Goal: Task Accomplishment & Management: Use online tool/utility

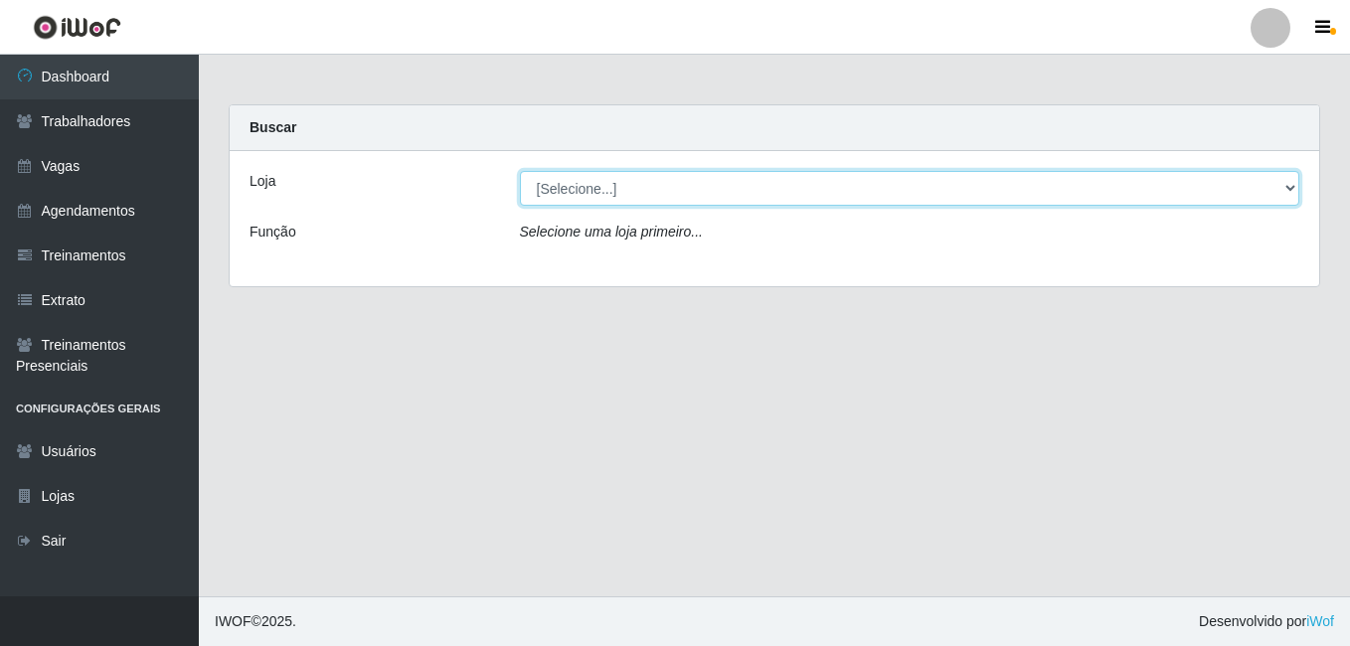
click at [626, 192] on select "[Selecione...] [GEOGRAPHIC_DATA] - [DATE][GEOGRAPHIC_DATA]" at bounding box center [910, 188] width 780 height 35
select select "471"
click at [520, 171] on select "[Selecione...] [GEOGRAPHIC_DATA] - [DATE][GEOGRAPHIC_DATA]" at bounding box center [910, 188] width 780 height 35
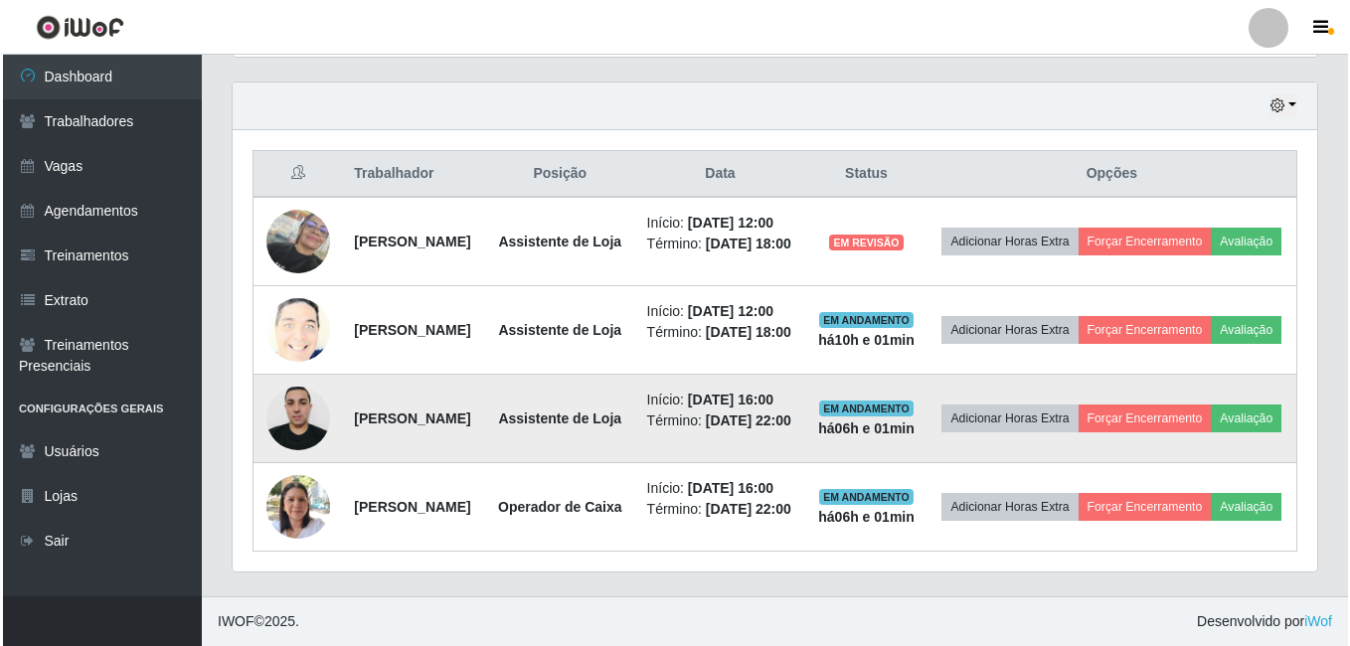
scroll to position [817, 0]
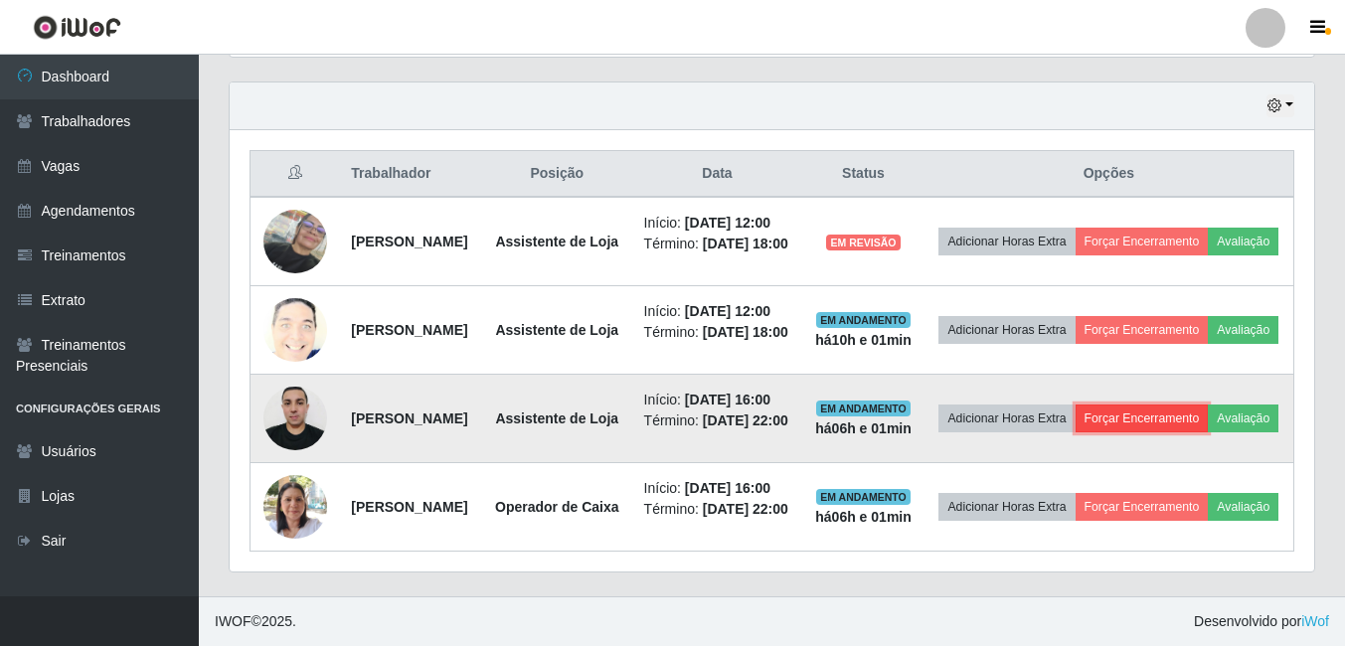
click at [1209, 405] on button "Forçar Encerramento" at bounding box center [1142, 419] width 133 height 28
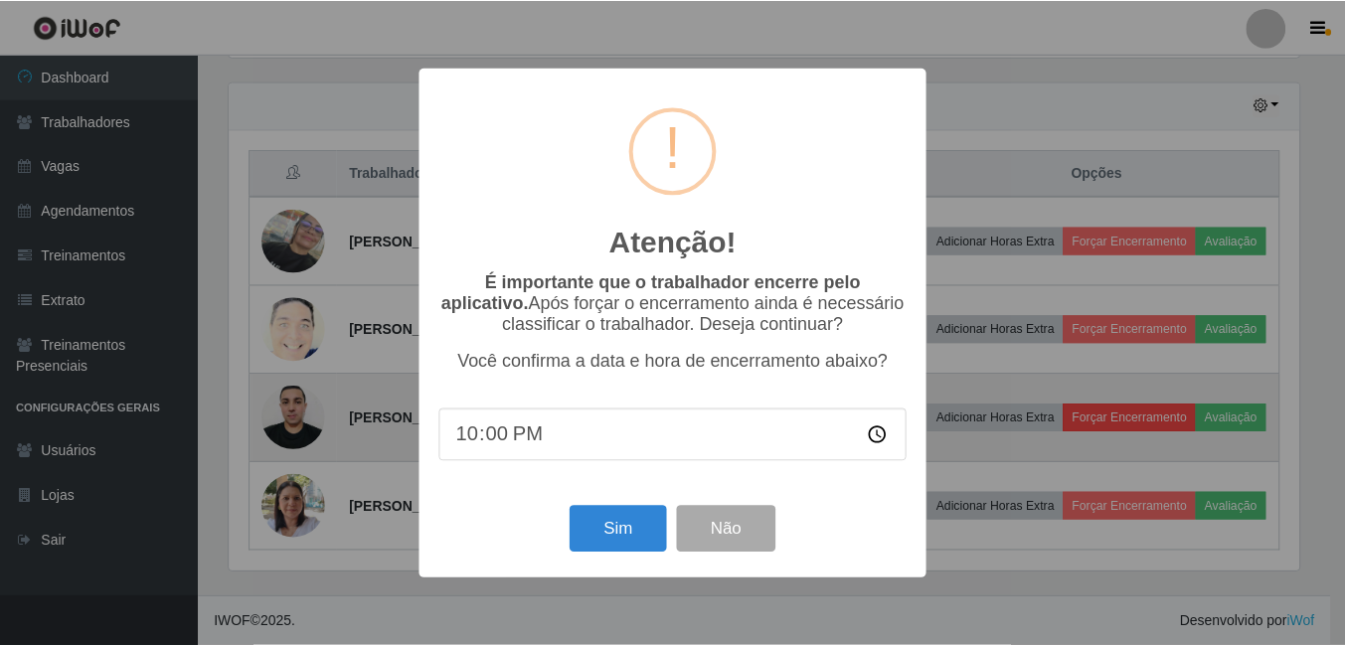
scroll to position [413, 1075]
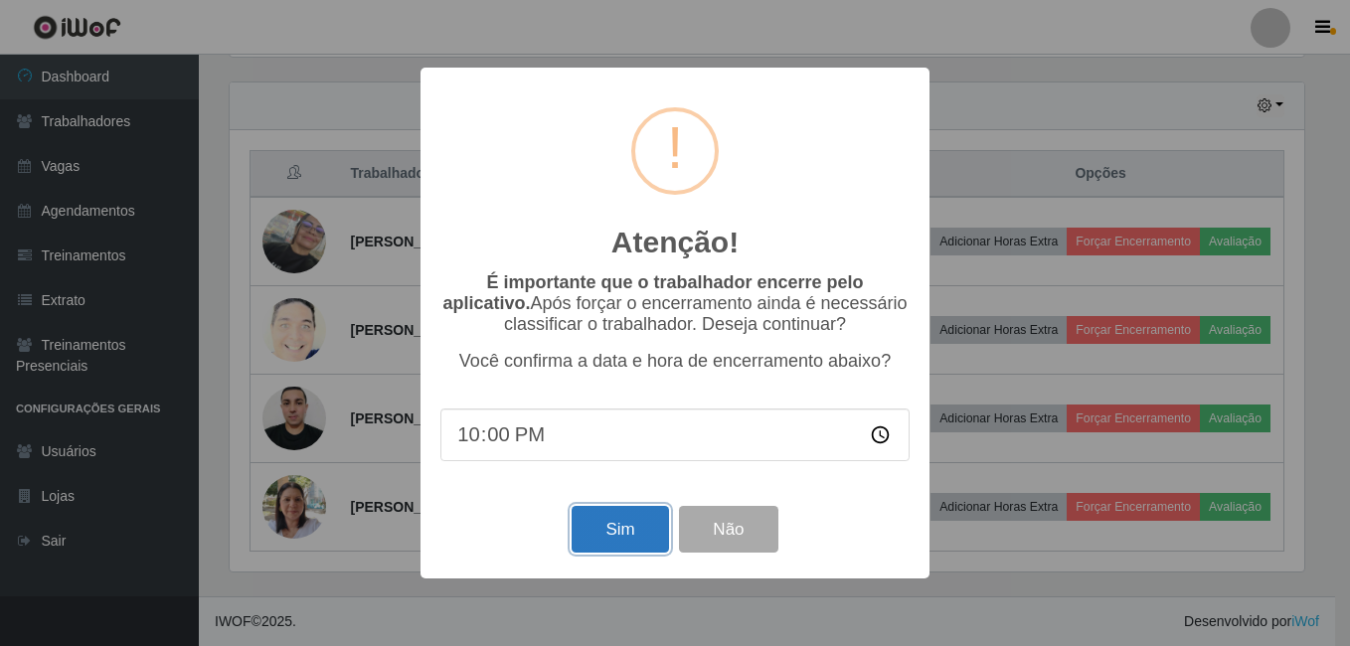
click at [607, 544] on button "Sim" at bounding box center [620, 529] width 96 height 47
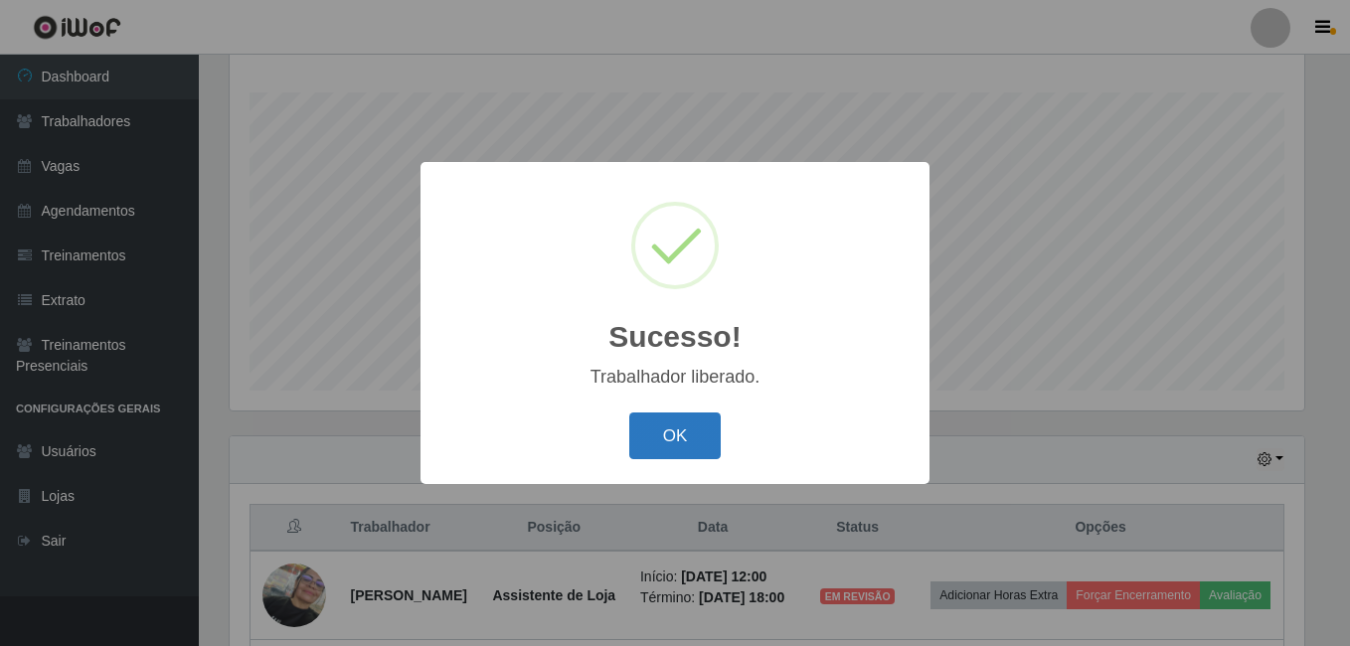
click at [659, 430] on button "OK" at bounding box center [675, 436] width 92 height 47
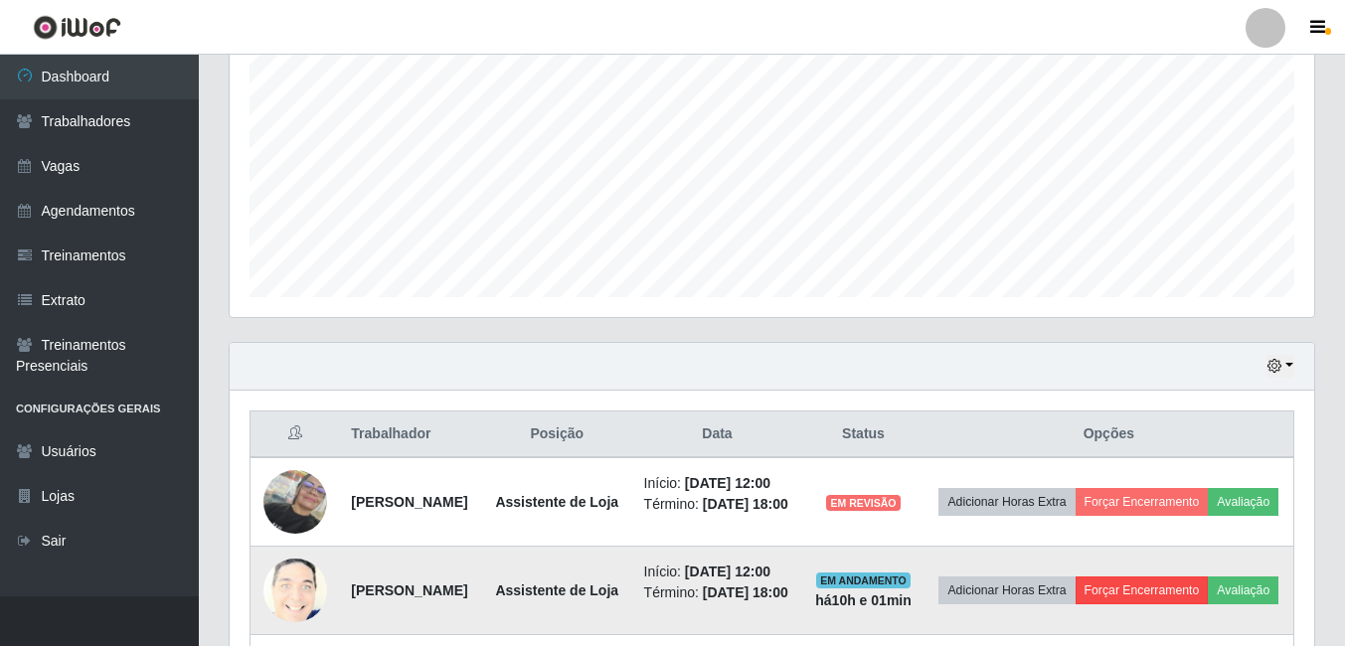
scroll to position [618, 0]
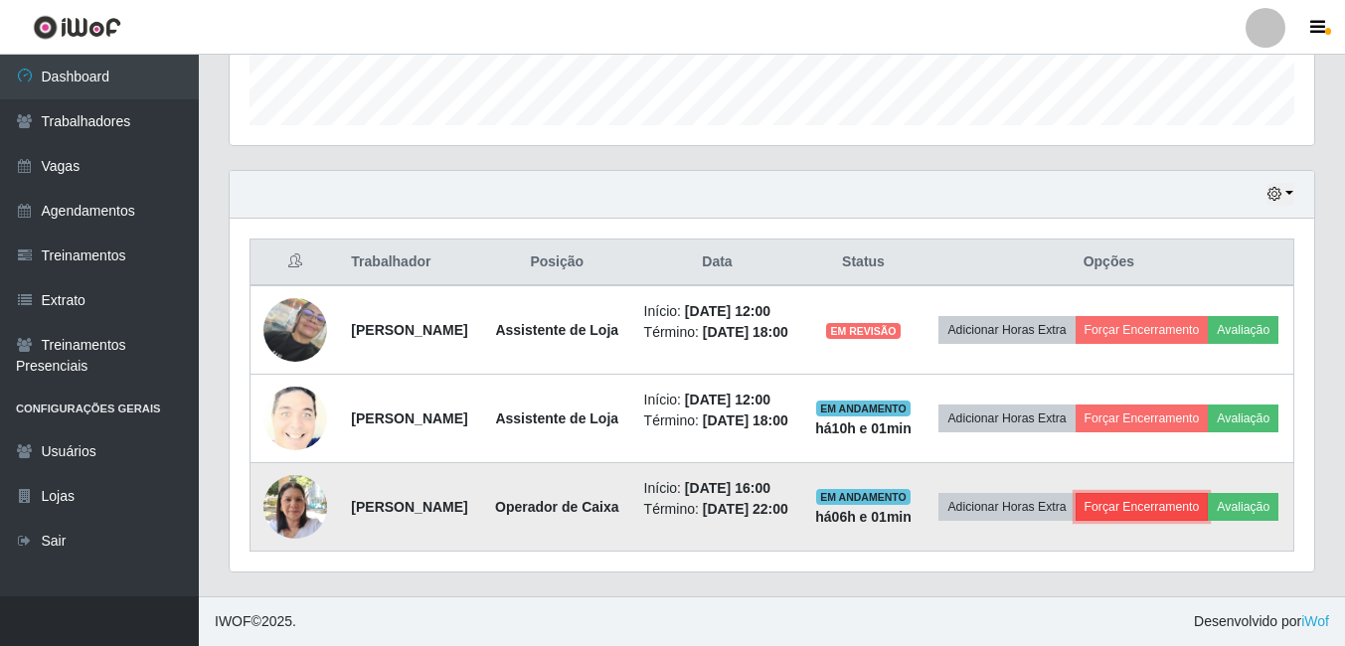
click at [1209, 521] on button "Forçar Encerramento" at bounding box center [1142, 507] width 133 height 28
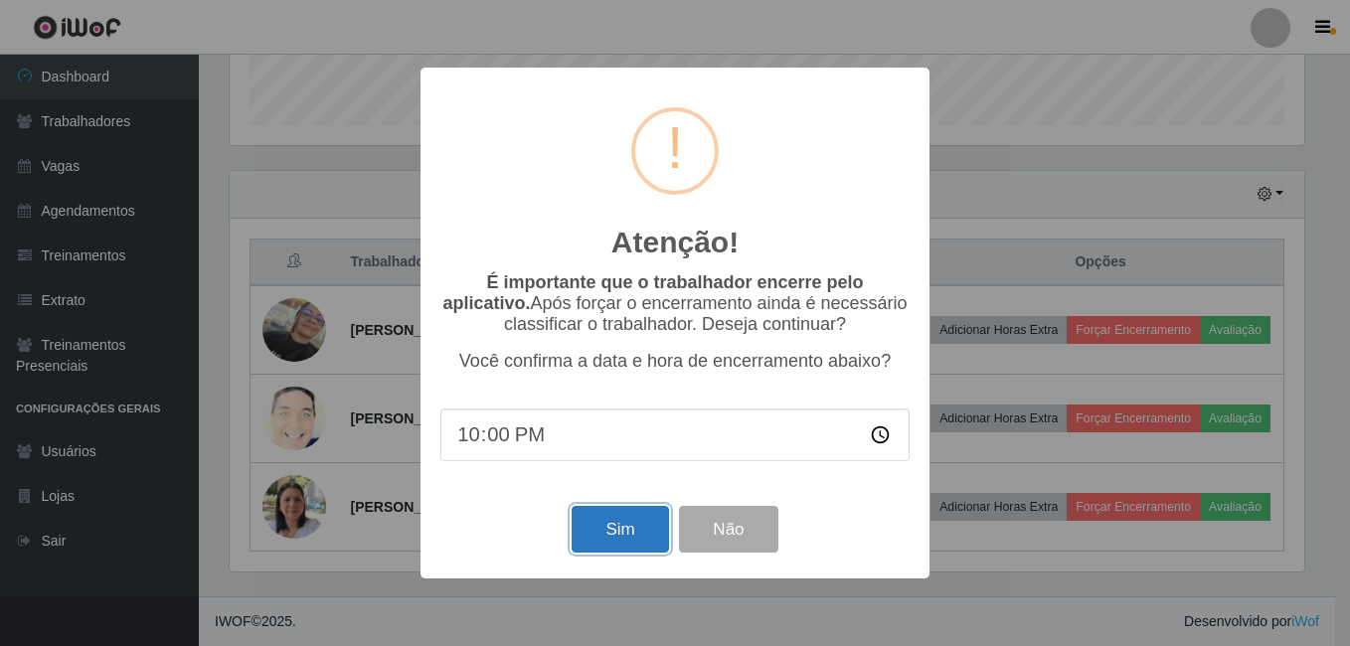
click at [634, 541] on button "Sim" at bounding box center [620, 529] width 96 height 47
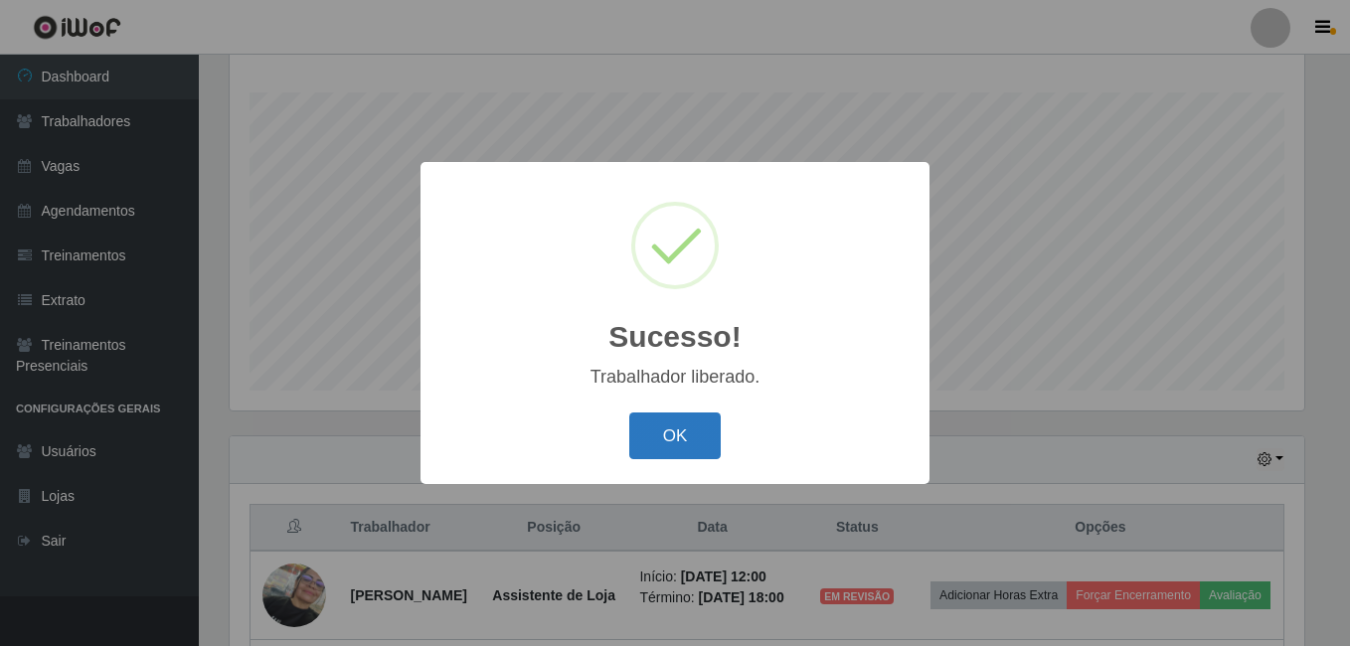
click at [698, 441] on button "OK" at bounding box center [675, 436] width 92 height 47
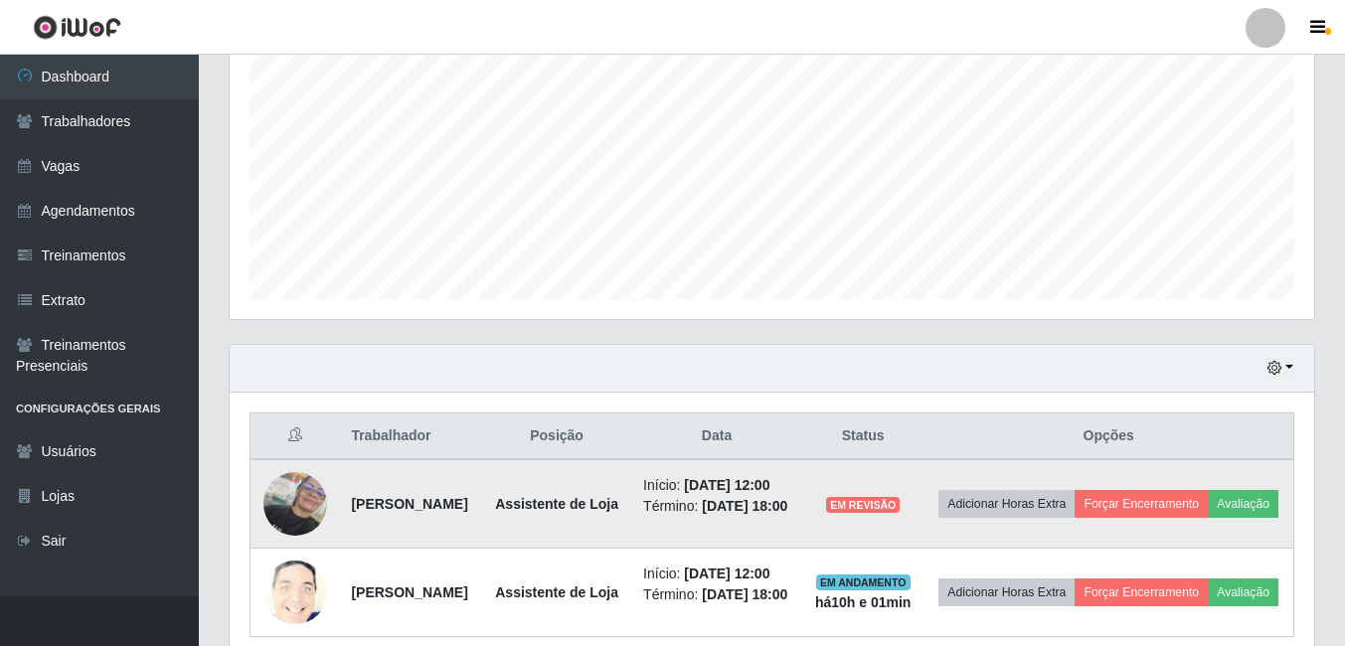
scroll to position [420, 0]
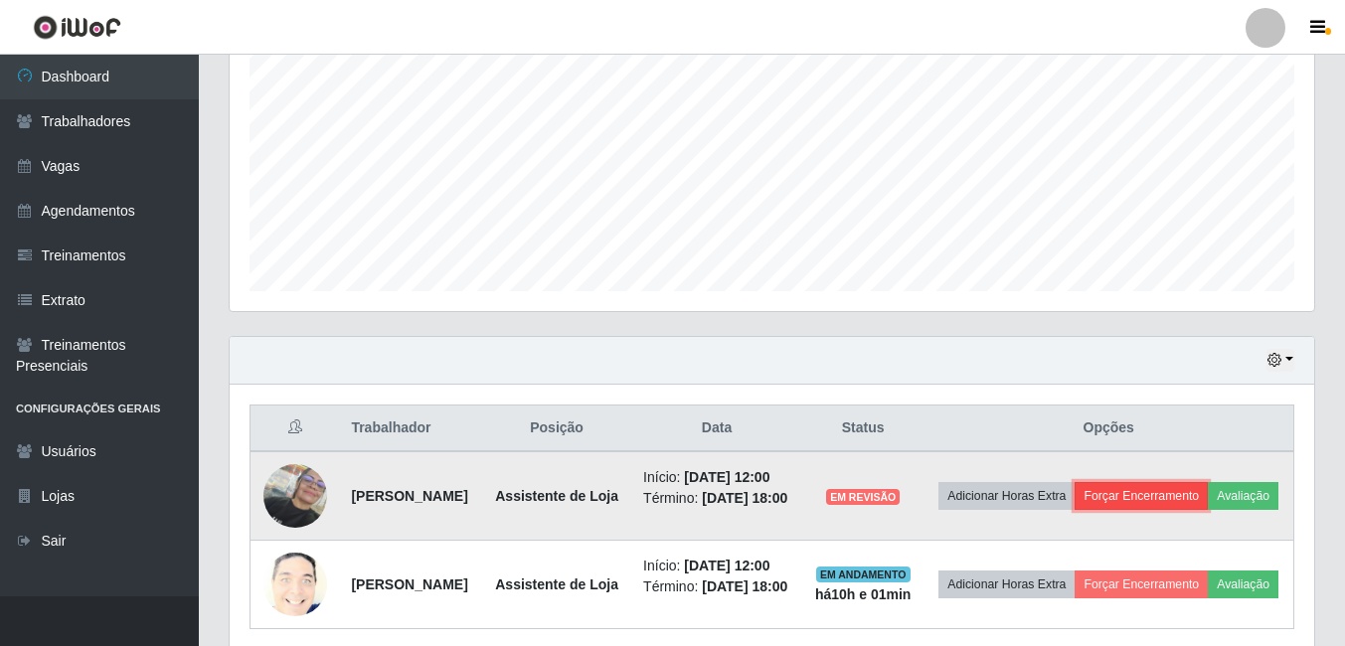
click at [1208, 505] on button "Forçar Encerramento" at bounding box center [1141, 496] width 133 height 28
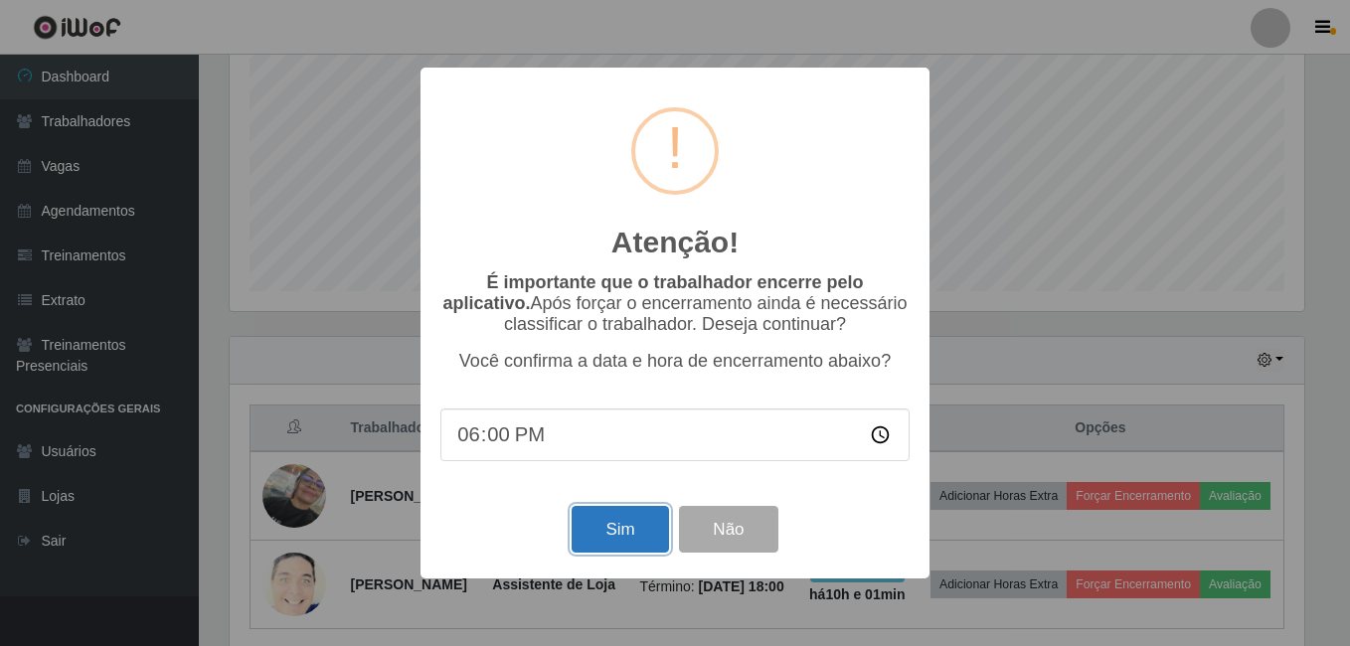
click at [632, 530] on button "Sim" at bounding box center [620, 529] width 96 height 47
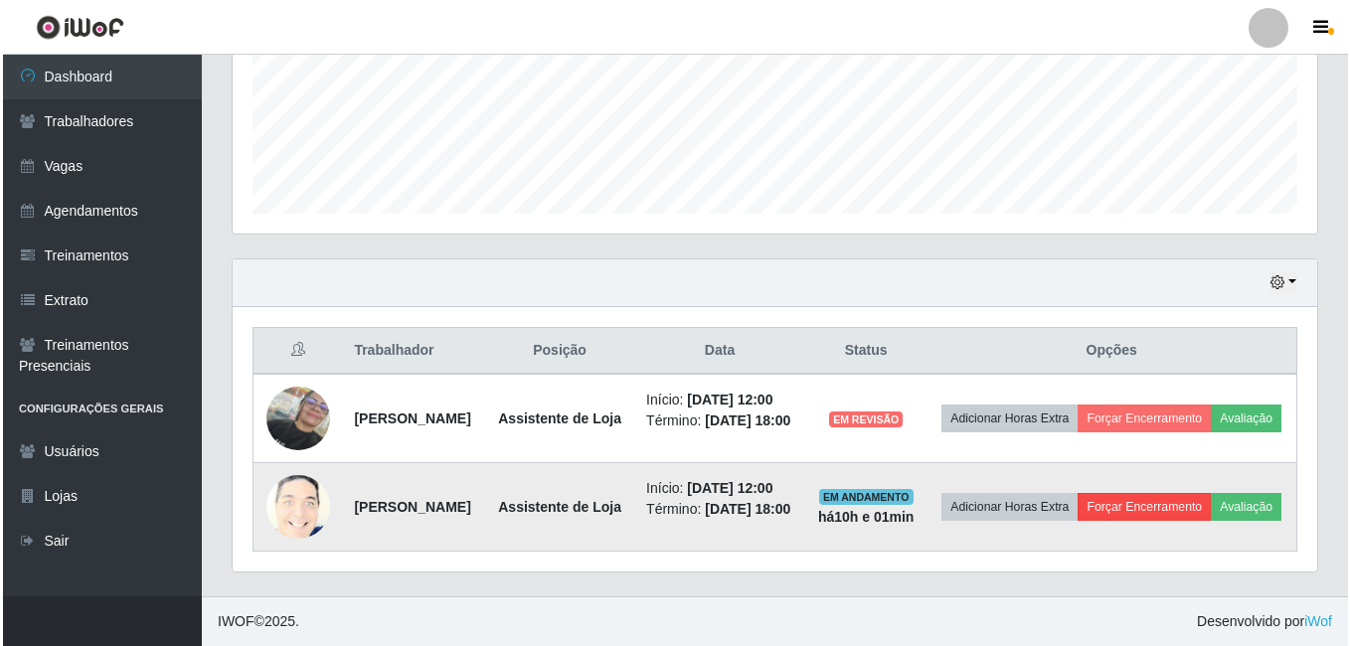
scroll to position [0, 0]
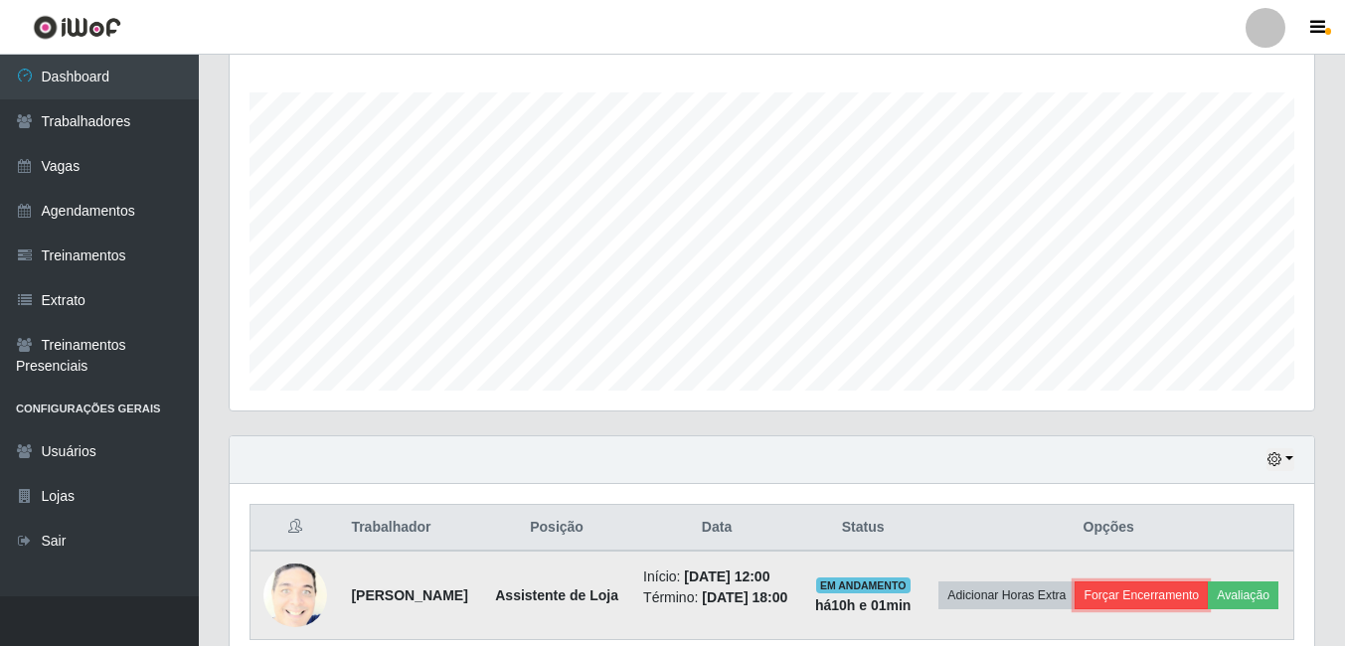
click at [1199, 586] on button "Forçar Encerramento" at bounding box center [1141, 596] width 133 height 28
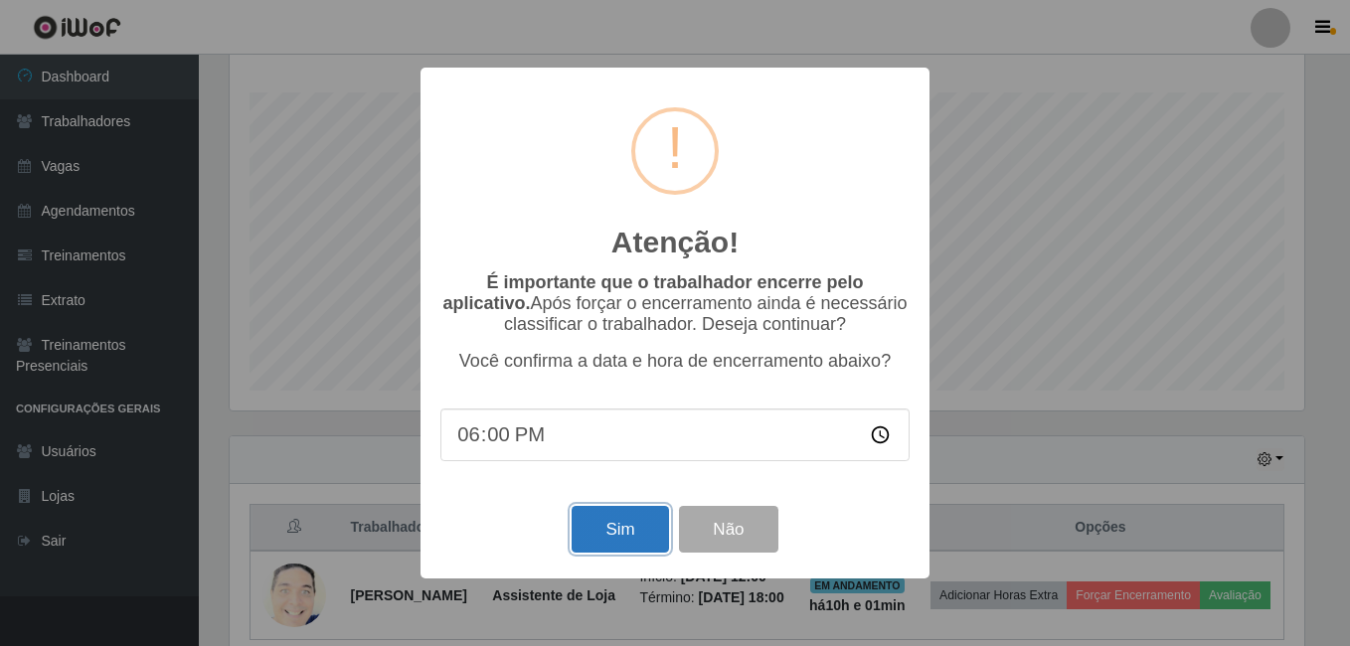
click at [626, 520] on button "Sim" at bounding box center [620, 529] width 96 height 47
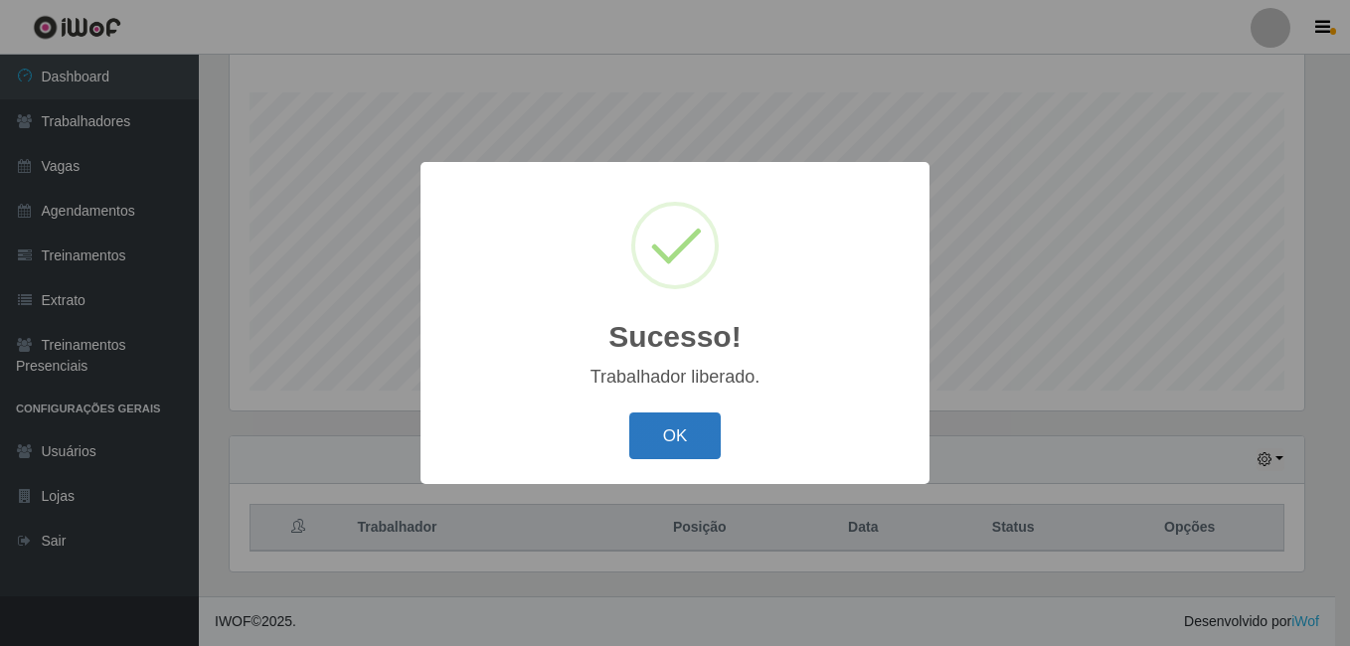
click at [656, 426] on button "OK" at bounding box center [675, 436] width 92 height 47
